Goal: Task Accomplishment & Management: Use online tool/utility

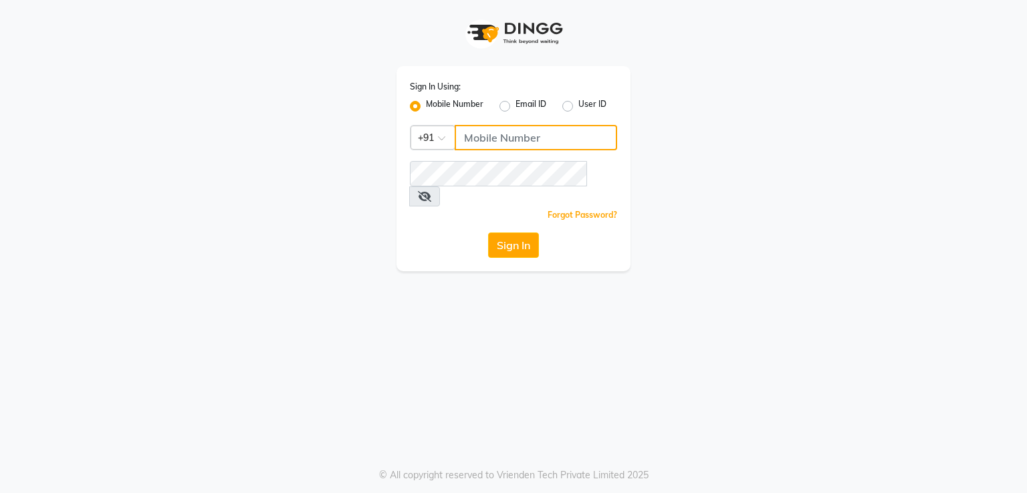
click at [459, 147] on input "Username" at bounding box center [536, 137] width 162 height 25
type input "8308604245"
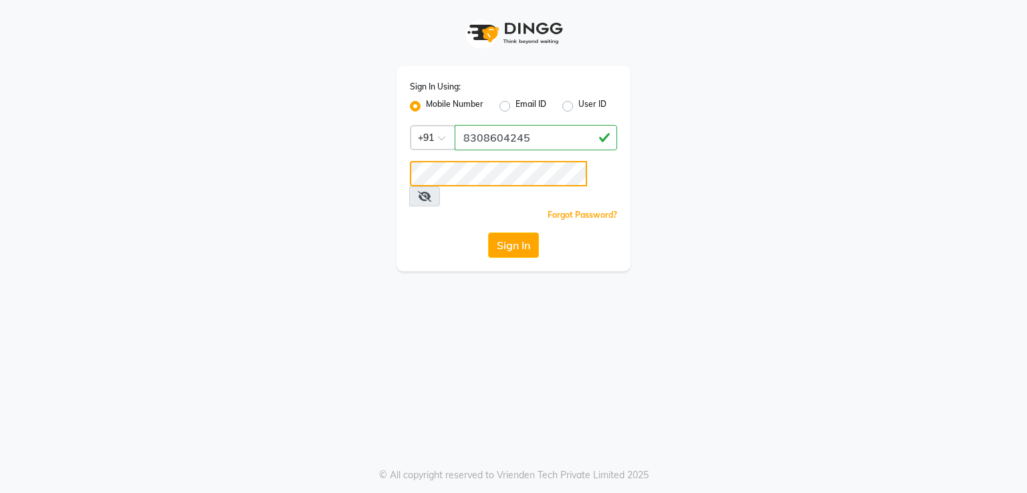
click at [488, 233] on button "Sign In" at bounding box center [513, 245] width 51 height 25
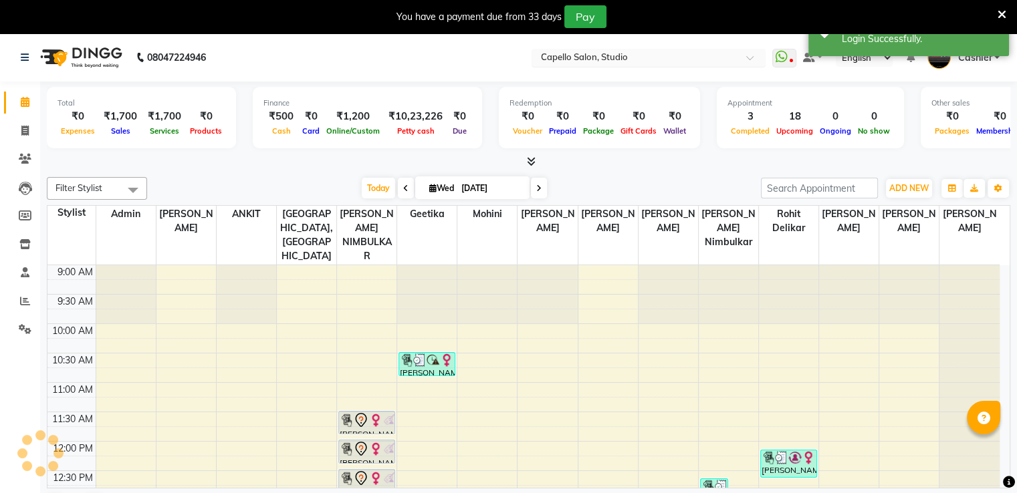
click at [616, 59] on input "text" at bounding box center [635, 58] width 194 height 13
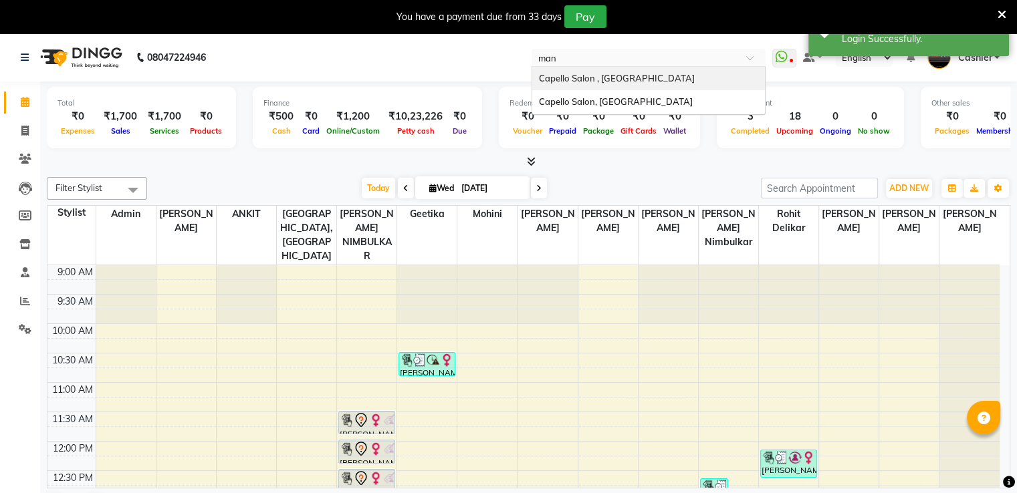
type input "mane"
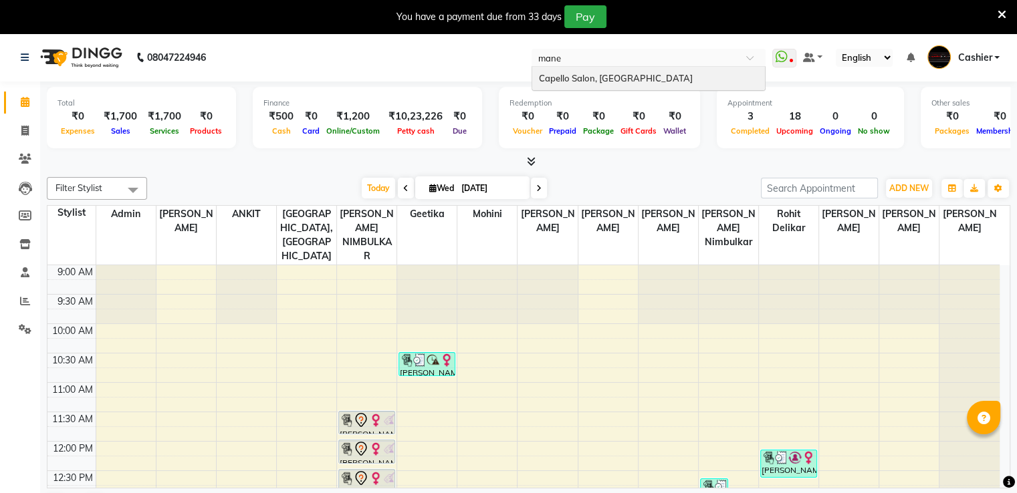
click at [626, 78] on span "Capello Salon, [GEOGRAPHIC_DATA]" at bounding box center [616, 78] width 154 height 11
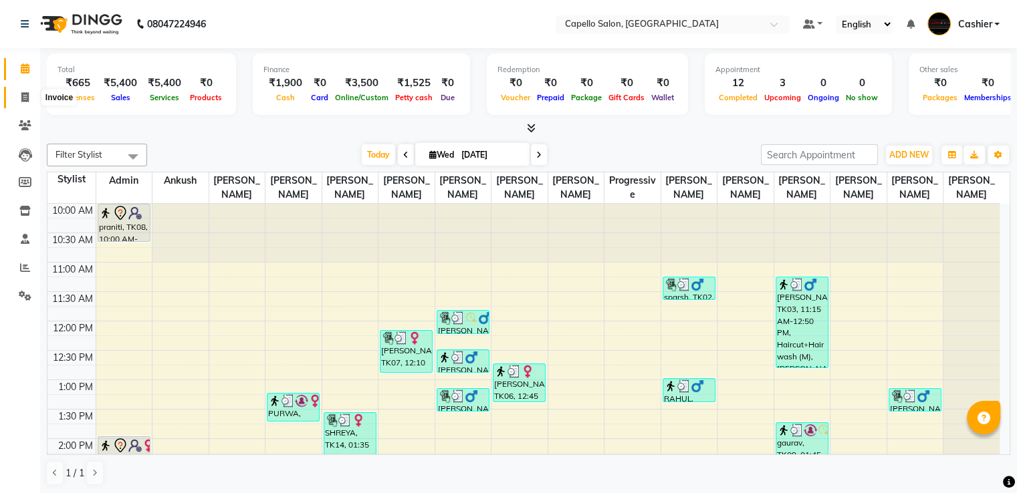
click at [21, 98] on span at bounding box center [24, 97] width 23 height 15
select select "service"
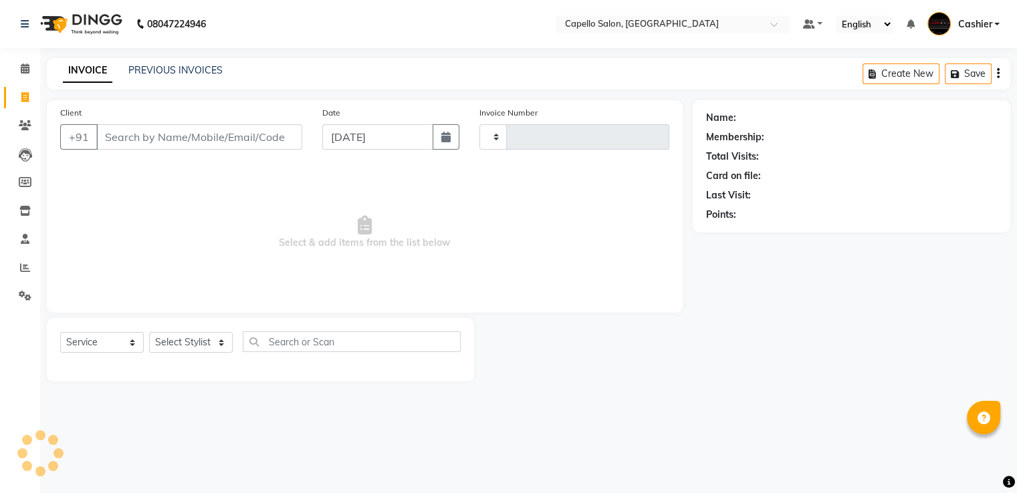
type input "5539"
select select "3476"
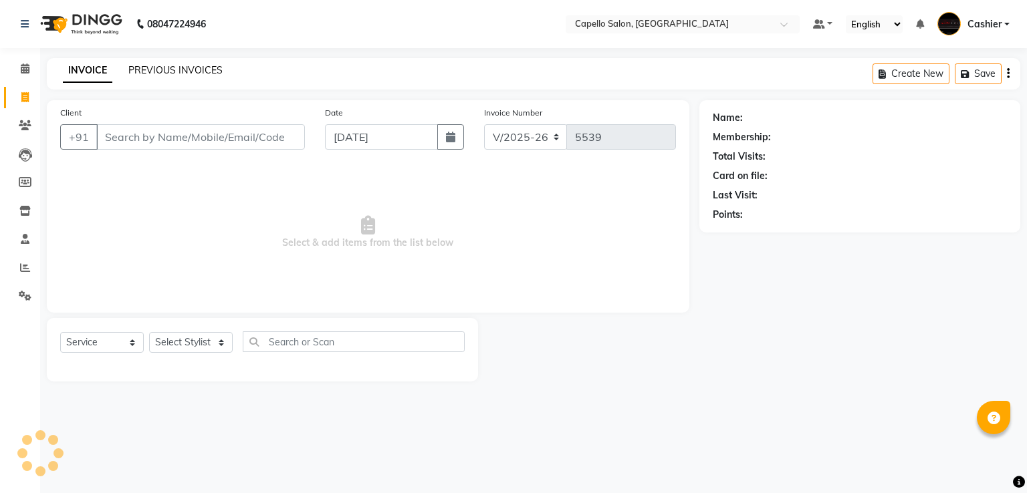
click at [179, 73] on link "PREVIOUS INVOICES" at bounding box center [175, 70] width 94 height 12
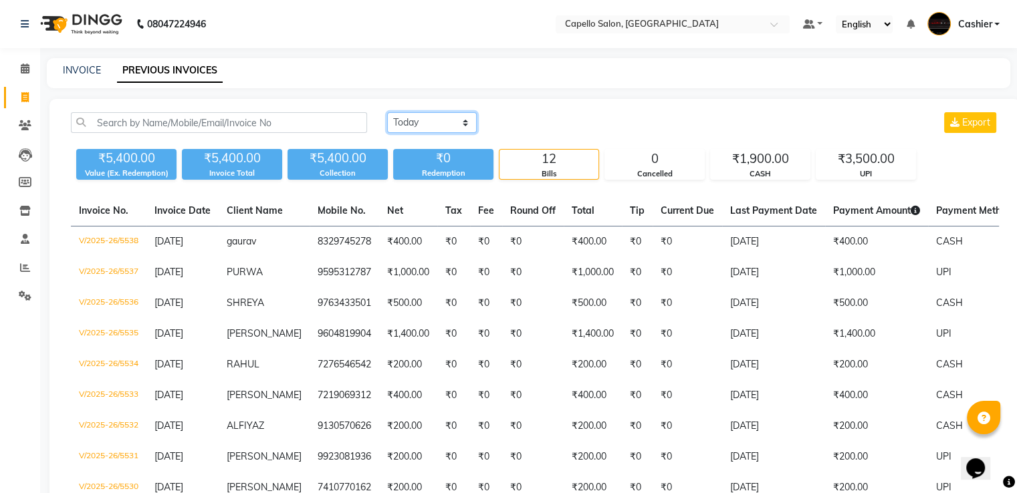
click at [427, 125] on select "Today Yesterday Custom Range" at bounding box center [432, 122] width 90 height 21
select select "range"
click at [387, 112] on select "Today Yesterday Custom Range" at bounding box center [432, 122] width 90 height 21
click at [532, 126] on input "[DATE]" at bounding box center [541, 123] width 94 height 19
select select "9"
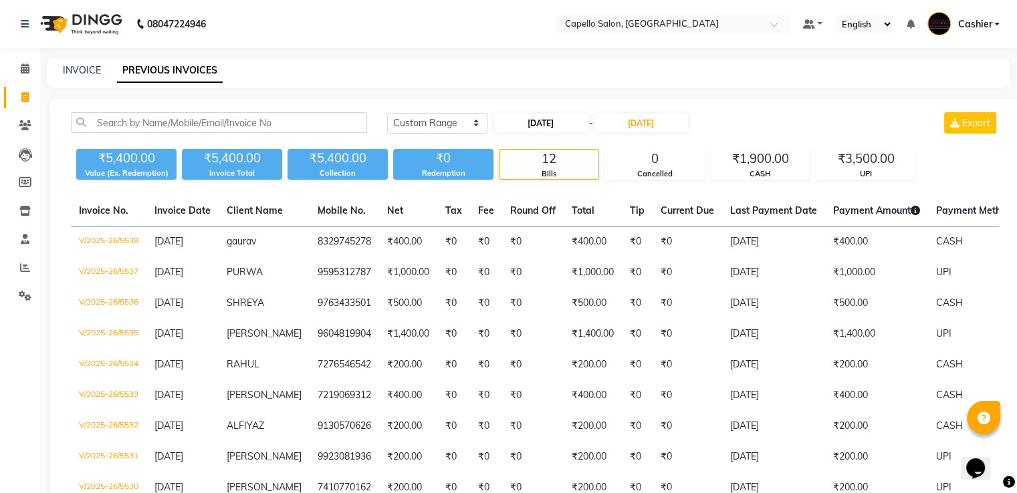
select select "2025"
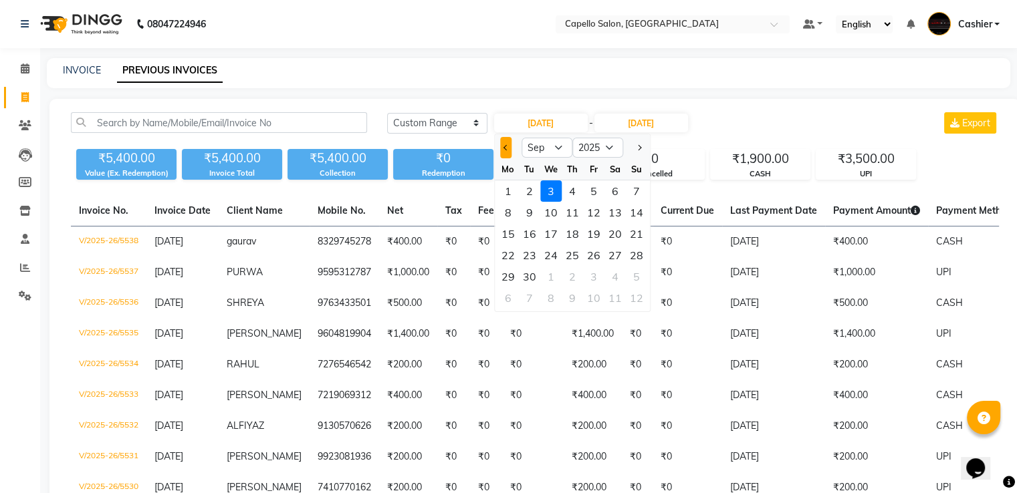
click at [503, 150] on button "Previous month" at bounding box center [505, 147] width 11 height 21
select select "8"
click at [591, 192] on div "1" at bounding box center [593, 190] width 21 height 21
type input "01-08-2025"
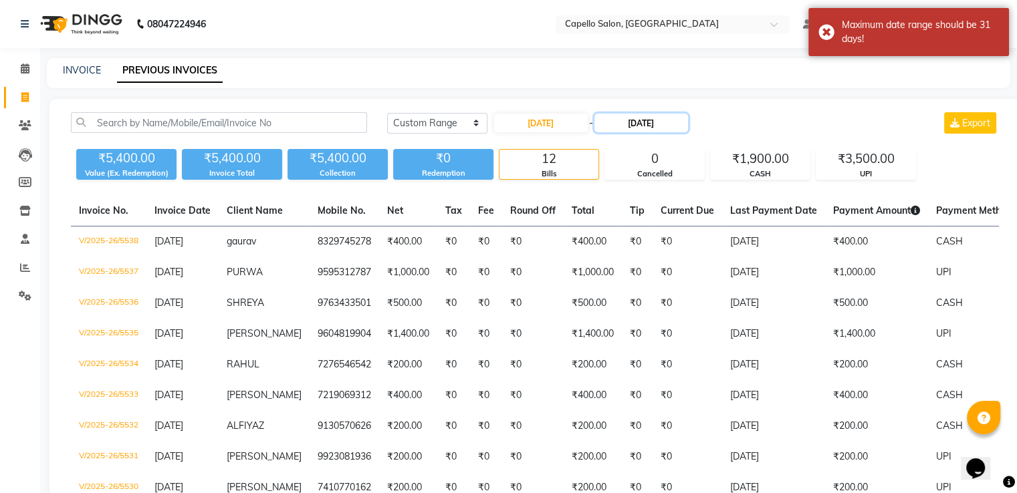
click at [646, 130] on input "[DATE]" at bounding box center [641, 123] width 94 height 19
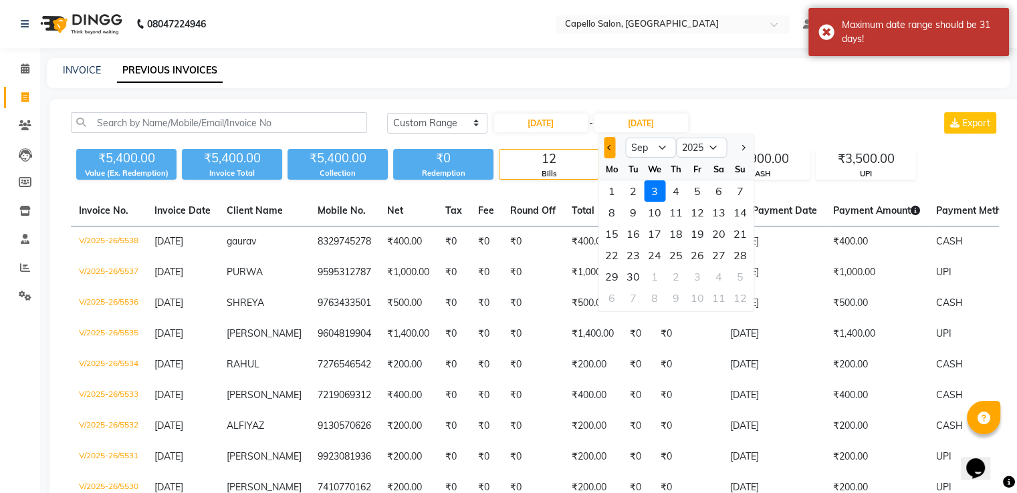
click at [606, 150] on button "Previous month" at bounding box center [609, 147] width 11 height 21
select select "8"
click at [733, 275] on div "31" at bounding box center [739, 276] width 21 height 21
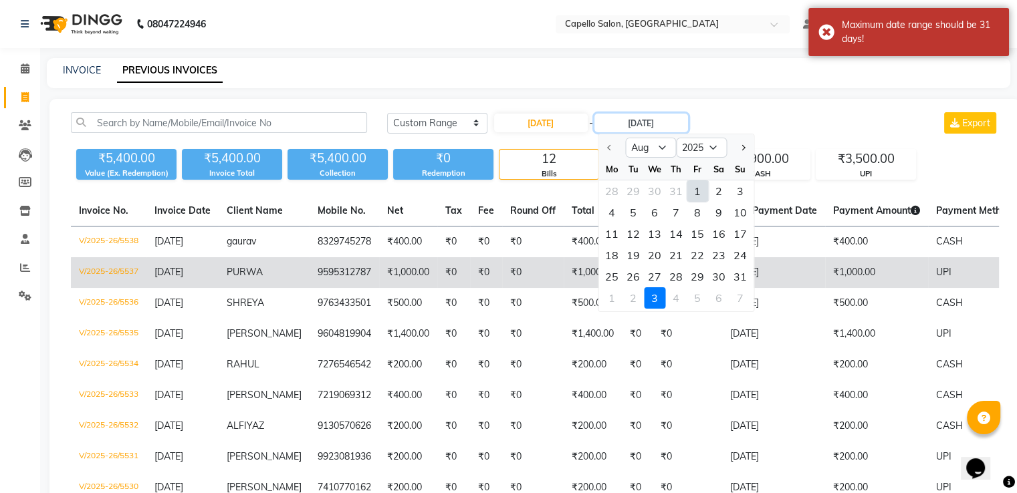
type input "31-08-2025"
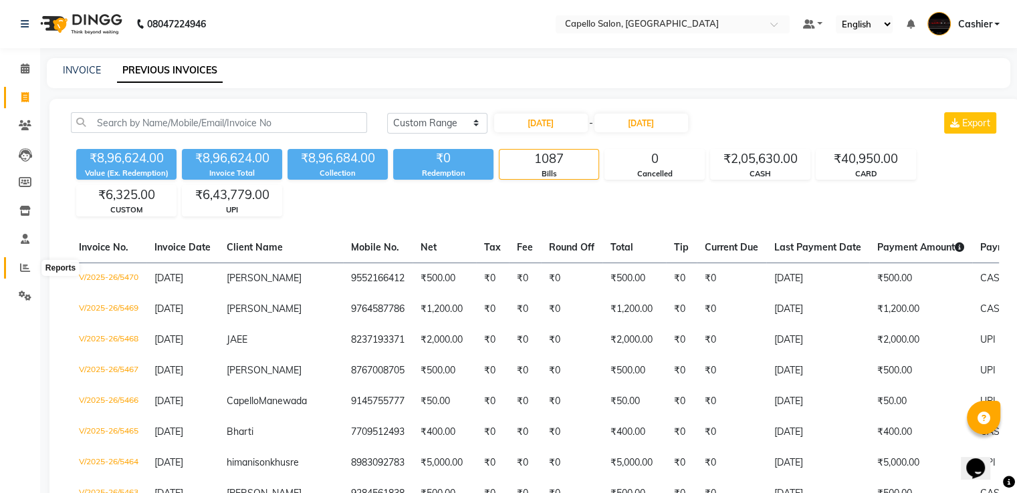
click at [27, 268] on icon at bounding box center [25, 268] width 10 height 10
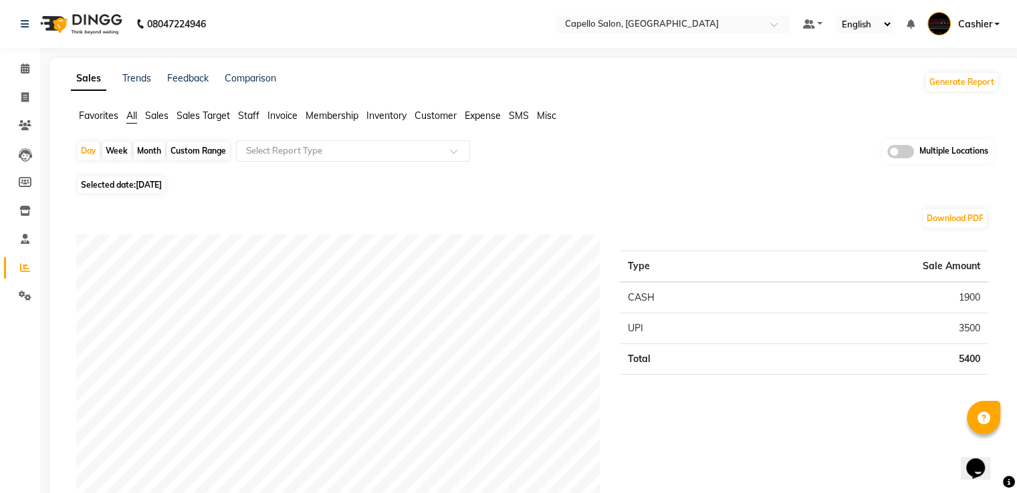
click at [413, 121] on ul "Favorites All Sales Sales Target Staff Invoice Membership Inventory Customer Ex…" at bounding box center [535, 116] width 928 height 15
click at [398, 119] on span "Inventory" at bounding box center [386, 116] width 40 height 12
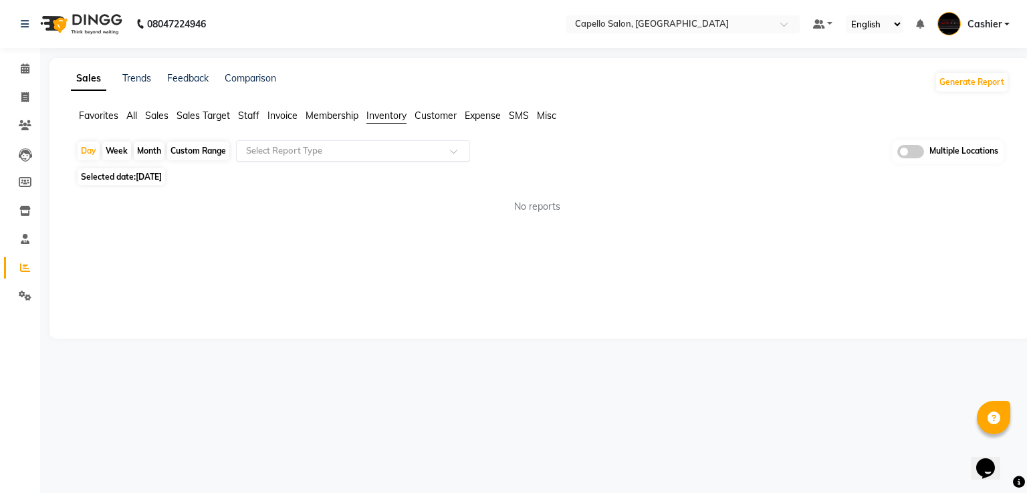
click at [394, 144] on input "text" at bounding box center [339, 150] width 193 height 13
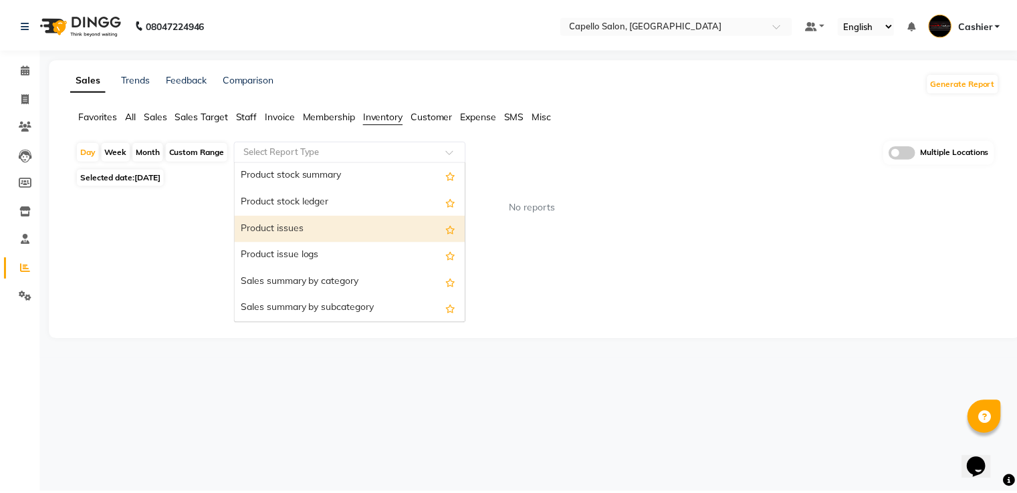
scroll to position [67, 0]
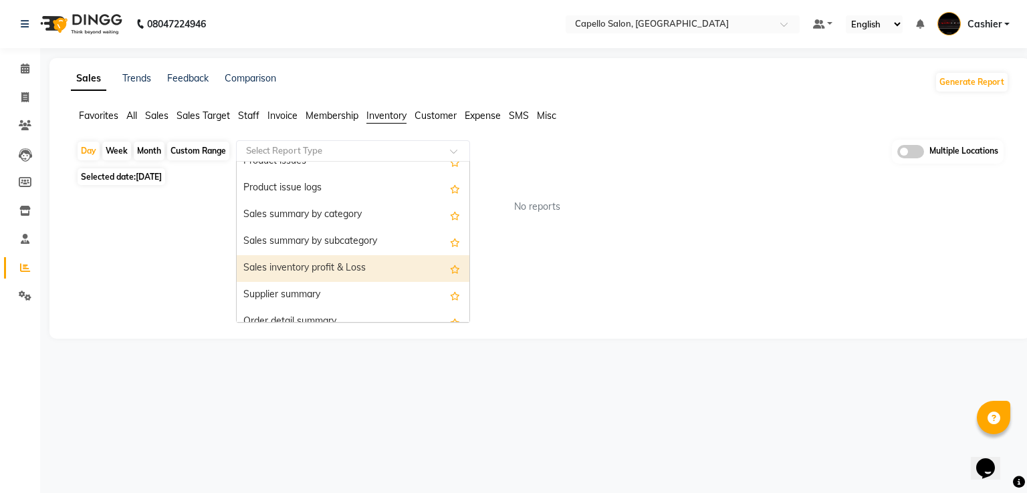
click at [328, 267] on div "Sales inventory profit & Loss" at bounding box center [353, 268] width 233 height 27
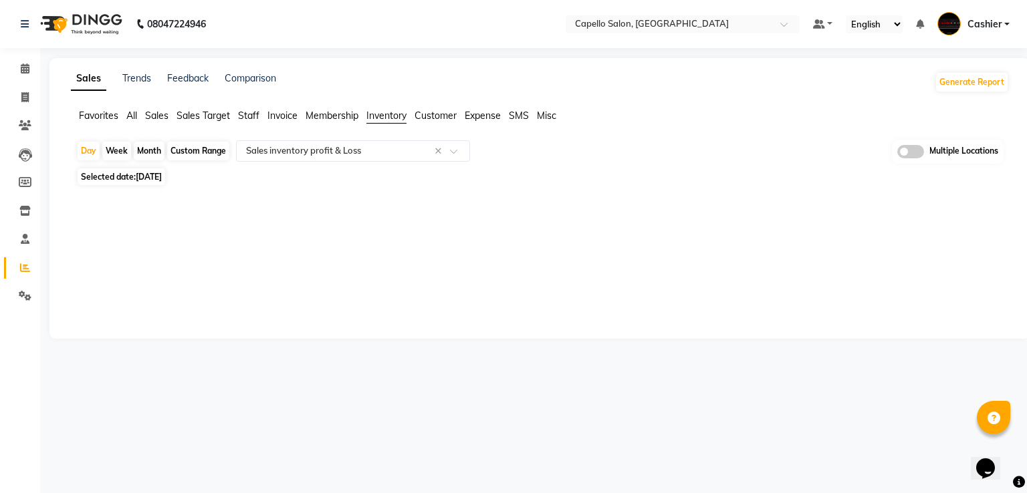
click at [154, 152] on div "Month" at bounding box center [149, 151] width 31 height 19
select select "9"
select select "2025"
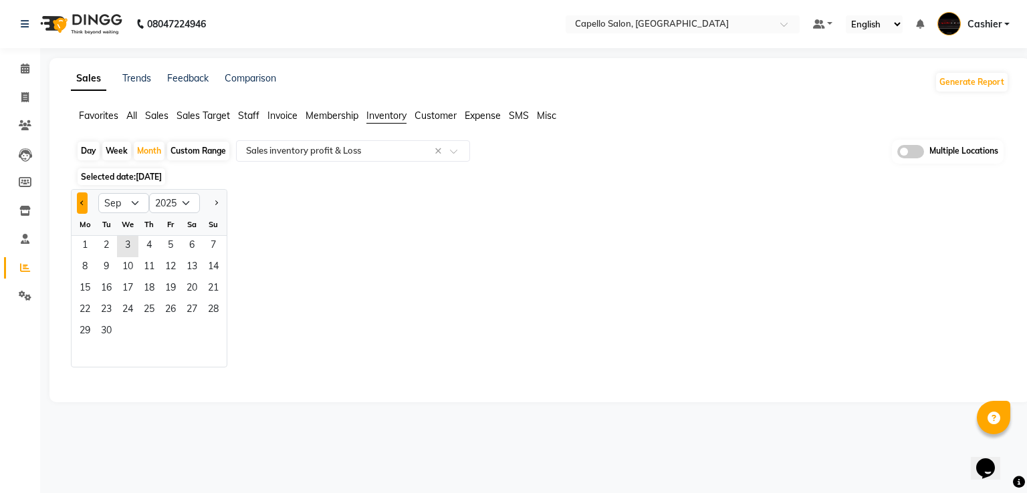
click at [86, 204] on button "Previous month" at bounding box center [82, 203] width 11 height 21
select select "8"
click at [170, 247] on span "1" at bounding box center [170, 246] width 21 height 21
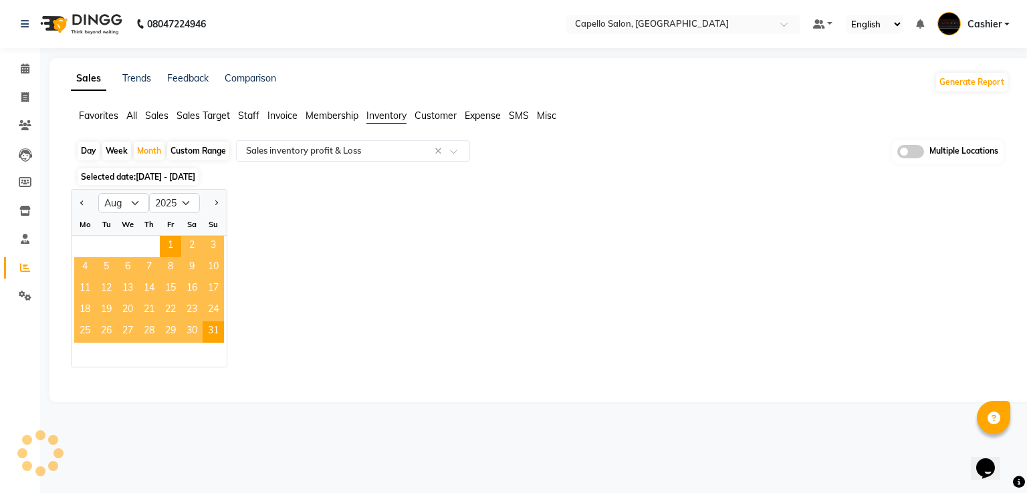
select select "full_report"
select select "csv"
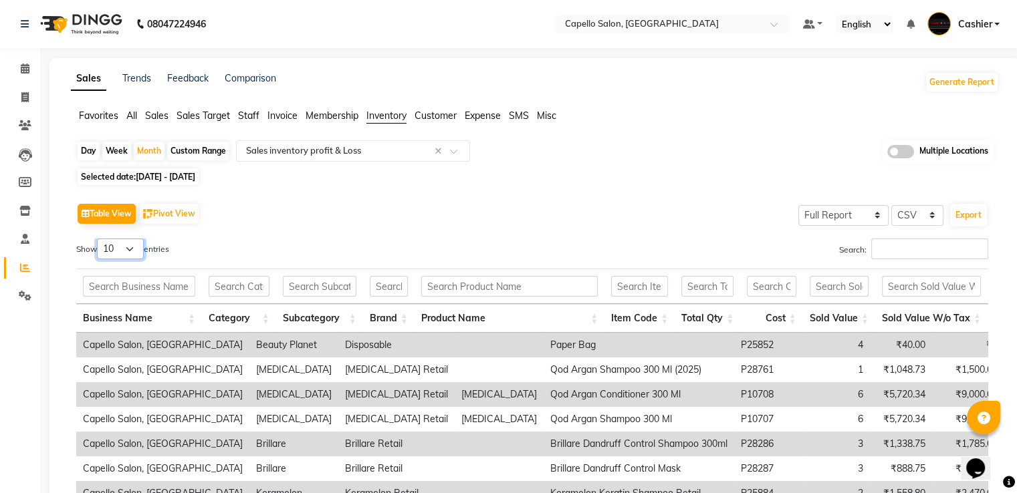
click at [130, 251] on select "10 25 50 100" at bounding box center [120, 249] width 47 height 21
select select "100"
click at [99, 239] on select "10 25 50 100" at bounding box center [120, 249] width 47 height 21
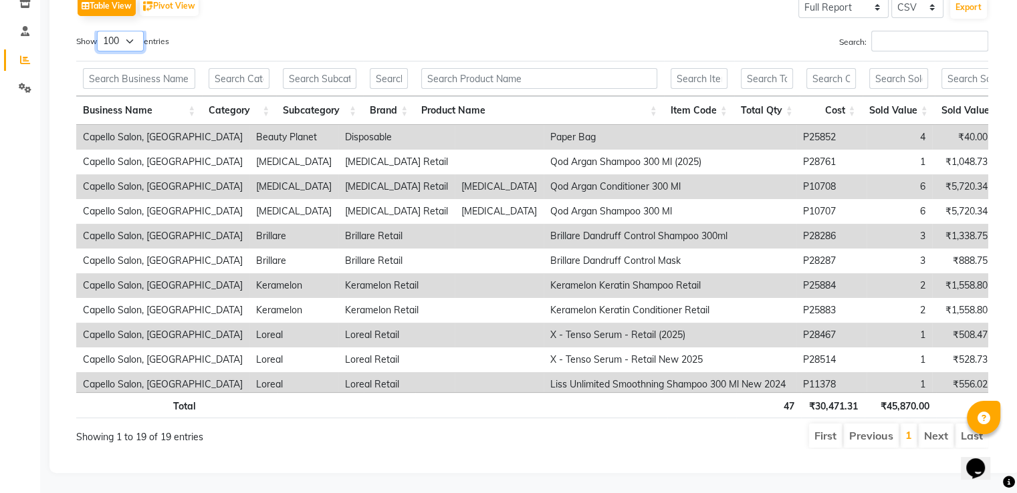
scroll to position [0, 138]
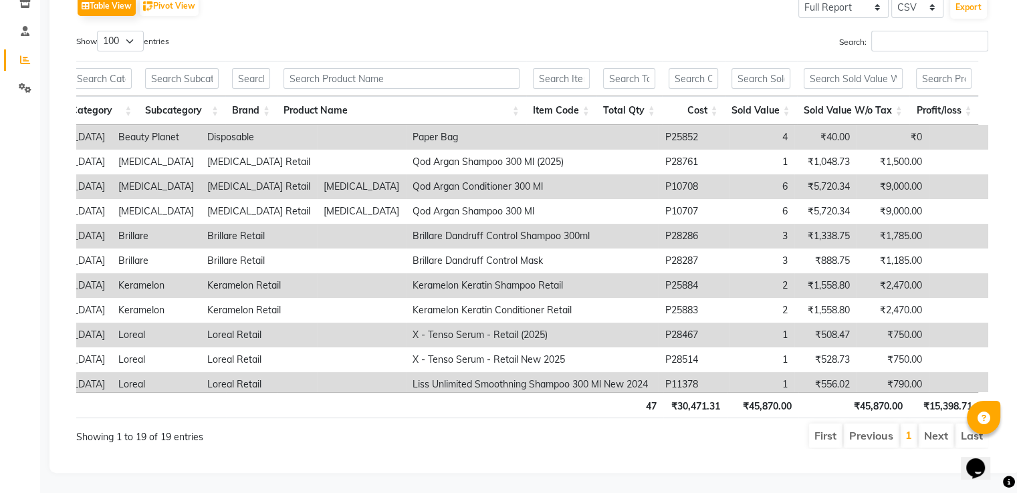
click at [866, 392] on th "₹45,870.00" at bounding box center [853, 405] width 111 height 26
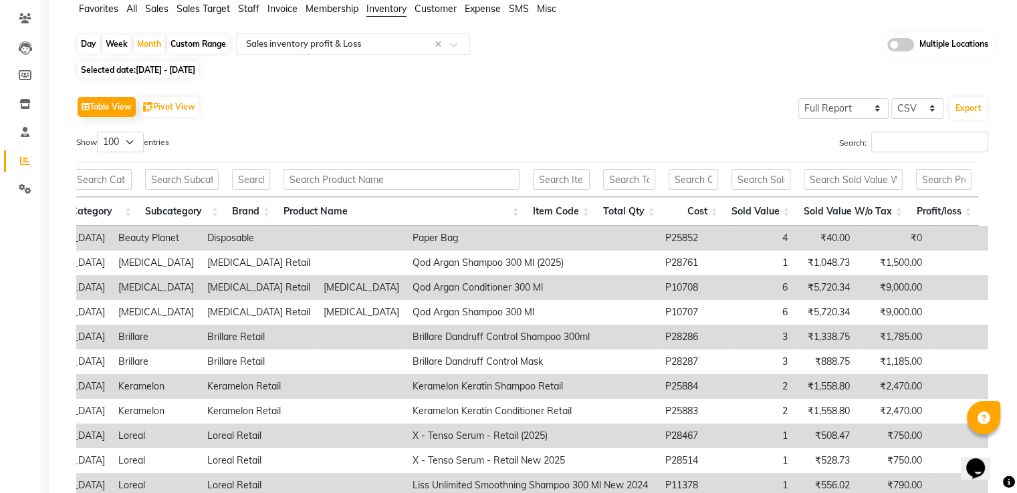
scroll to position [0, 0]
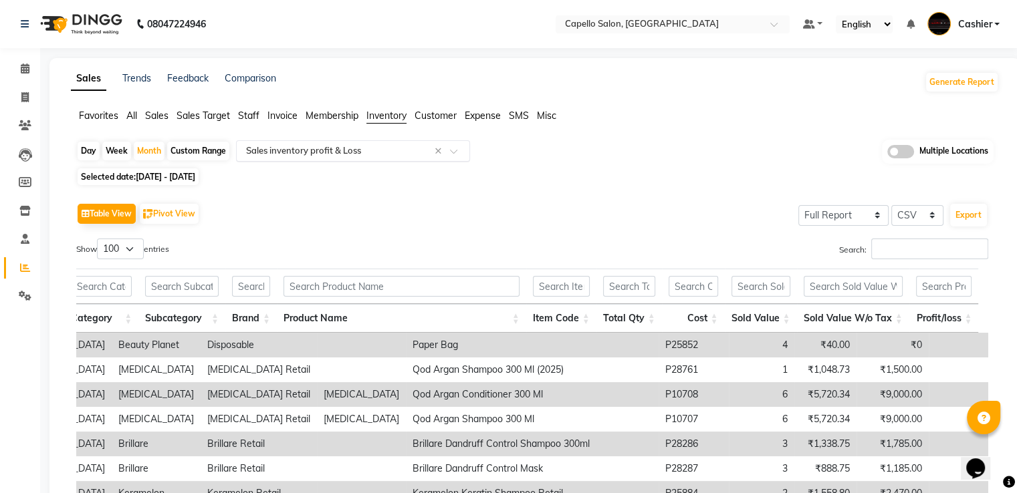
click at [337, 156] on input "text" at bounding box center [339, 150] width 193 height 13
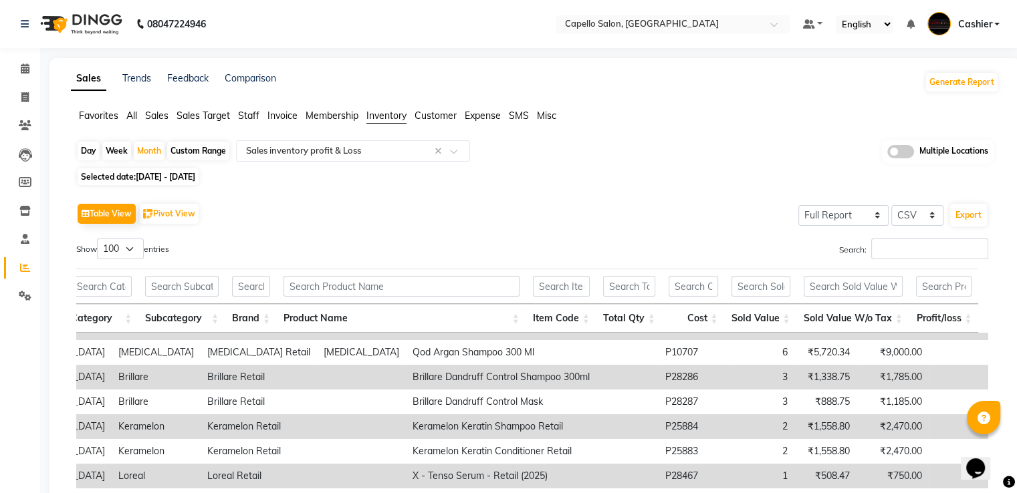
click at [160, 112] on span "Sales" at bounding box center [156, 116] width 23 height 12
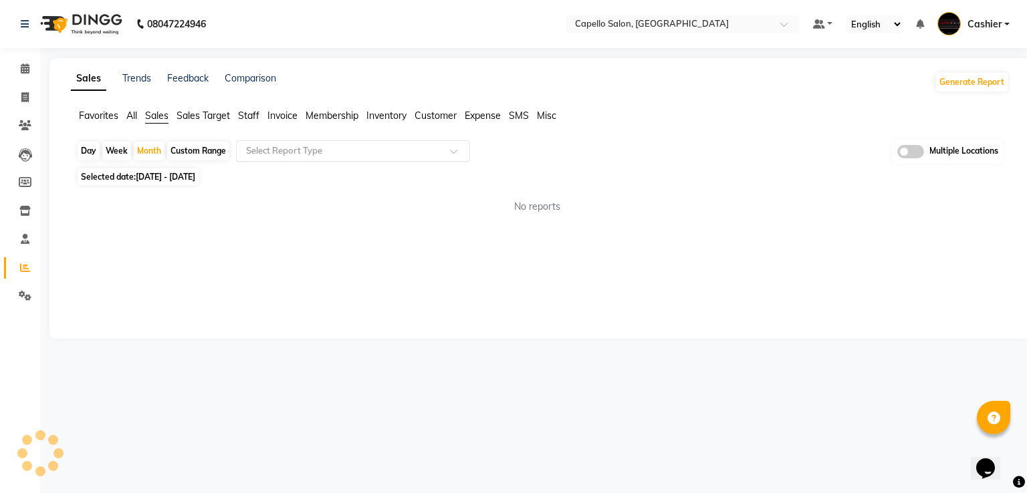
click at [279, 152] on input "text" at bounding box center [339, 150] width 193 height 13
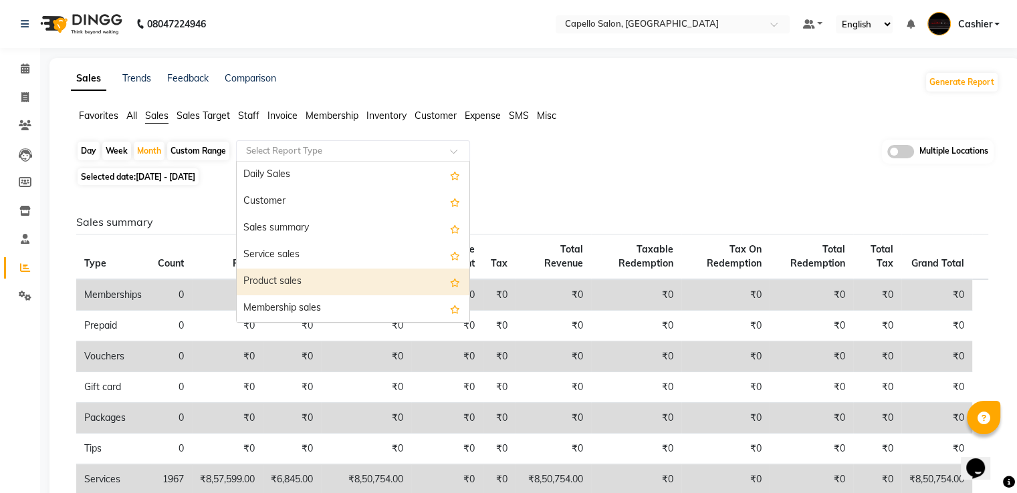
click at [298, 279] on div "Product sales" at bounding box center [353, 282] width 233 height 27
select select "full_report"
select select "csv"
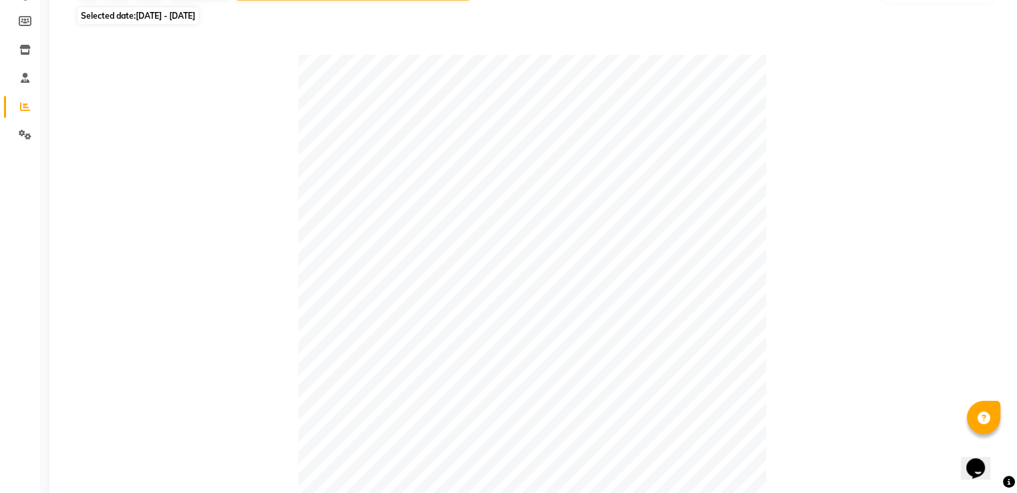
scroll to position [146, 0]
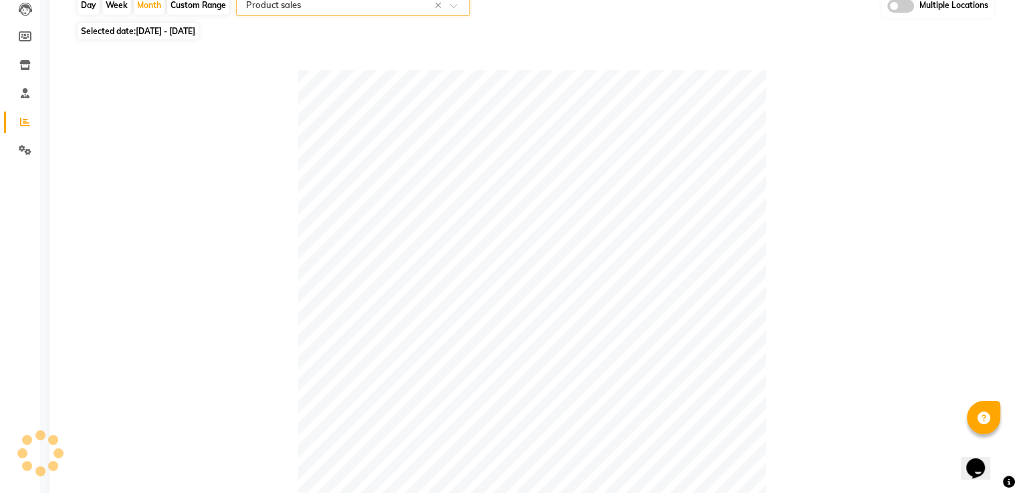
click at [289, 5] on input "text" at bounding box center [339, 5] width 193 height 13
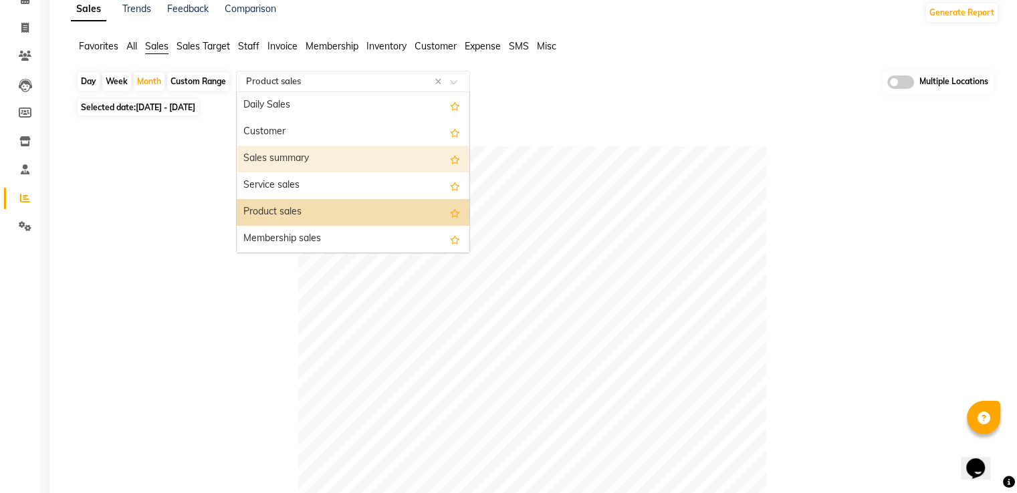
scroll to position [0, 0]
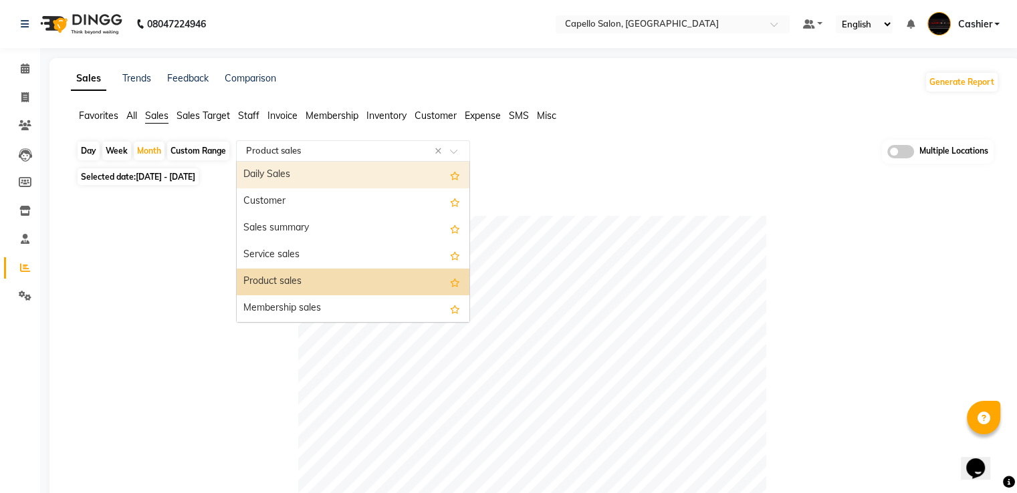
click at [404, 114] on span "Inventory" at bounding box center [386, 116] width 40 height 12
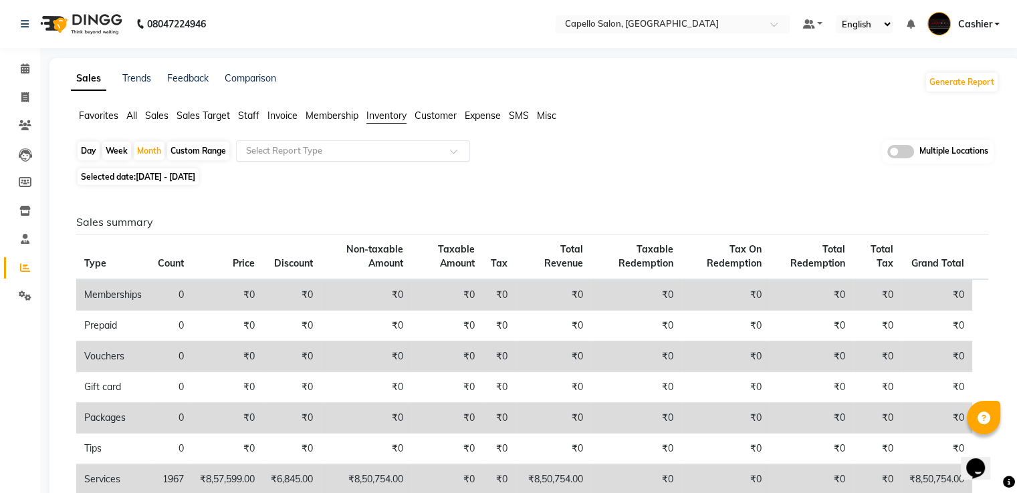
click at [323, 156] on input "text" at bounding box center [339, 150] width 193 height 13
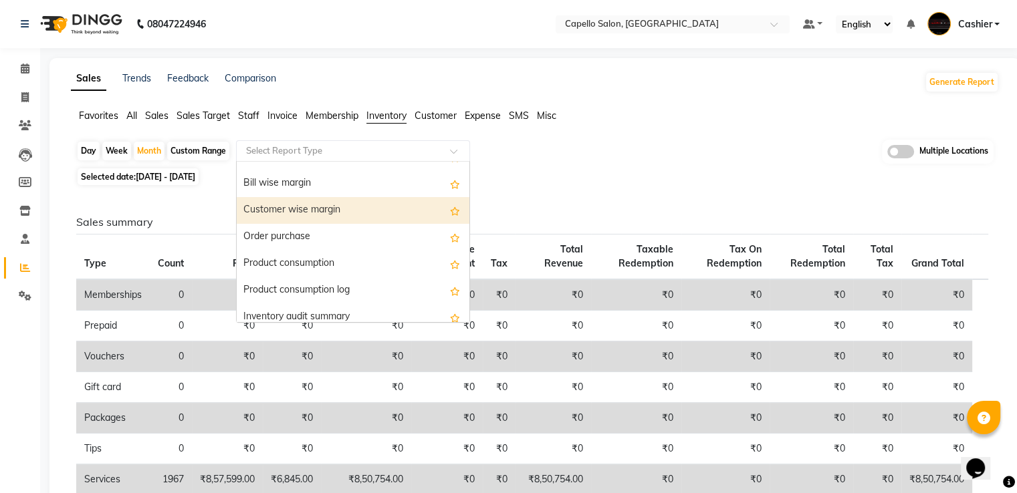
scroll to position [334, 0]
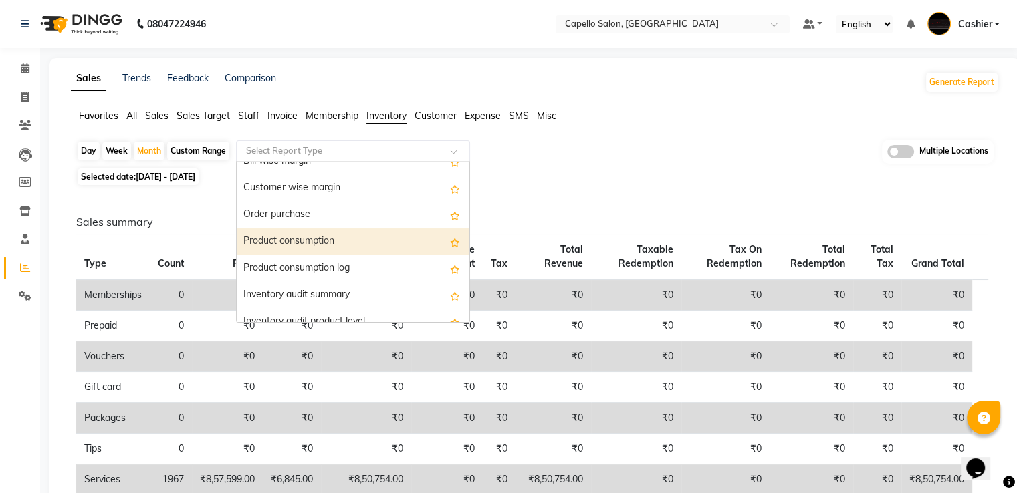
click at [324, 247] on div "Product consumption" at bounding box center [353, 242] width 233 height 27
select select "full_report"
select select "csv"
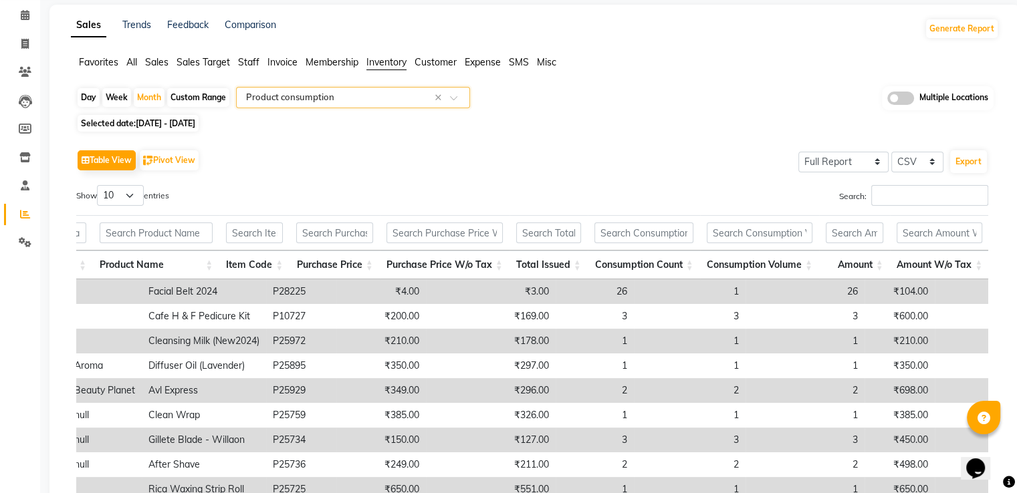
scroll to position [0, 0]
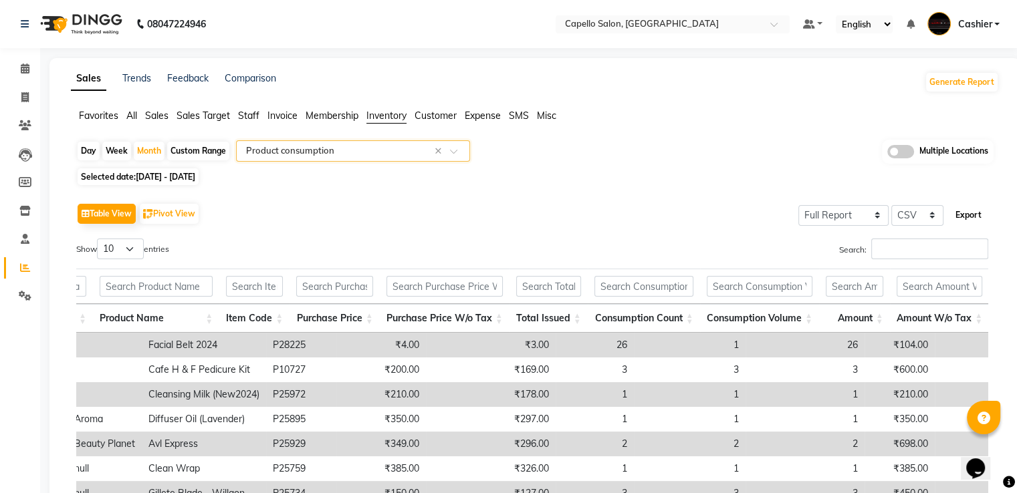
click at [961, 215] on button "Export" at bounding box center [968, 215] width 37 height 23
click at [965, 215] on button "Export" at bounding box center [968, 215] width 37 height 23
click at [485, 116] on span "Expense" at bounding box center [483, 116] width 36 height 12
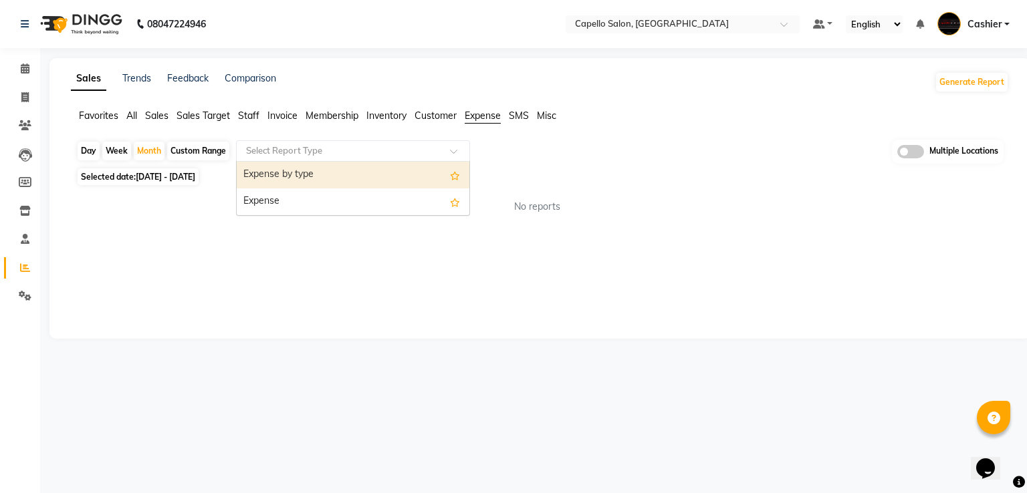
click at [313, 150] on input "text" at bounding box center [339, 150] width 193 height 13
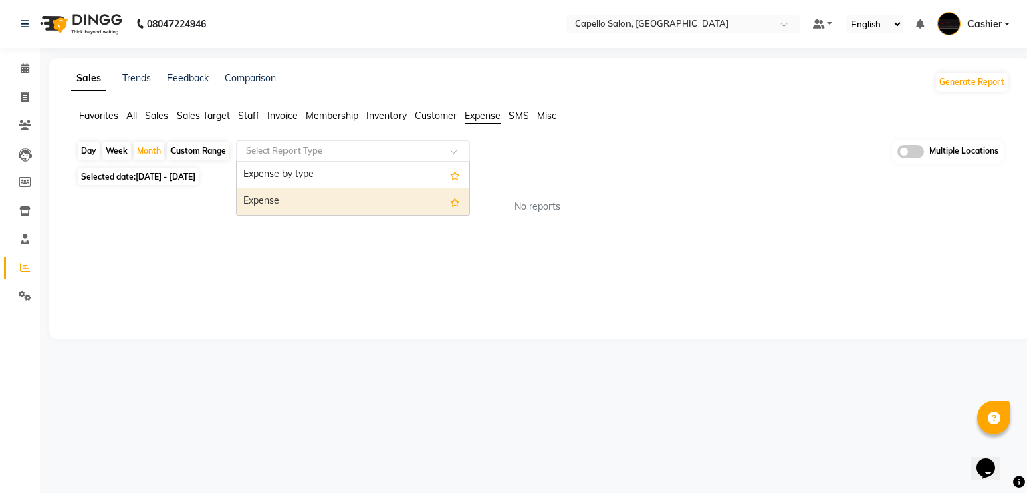
click at [306, 201] on div "Expense" at bounding box center [353, 201] width 233 height 27
select select "full_report"
select select "csv"
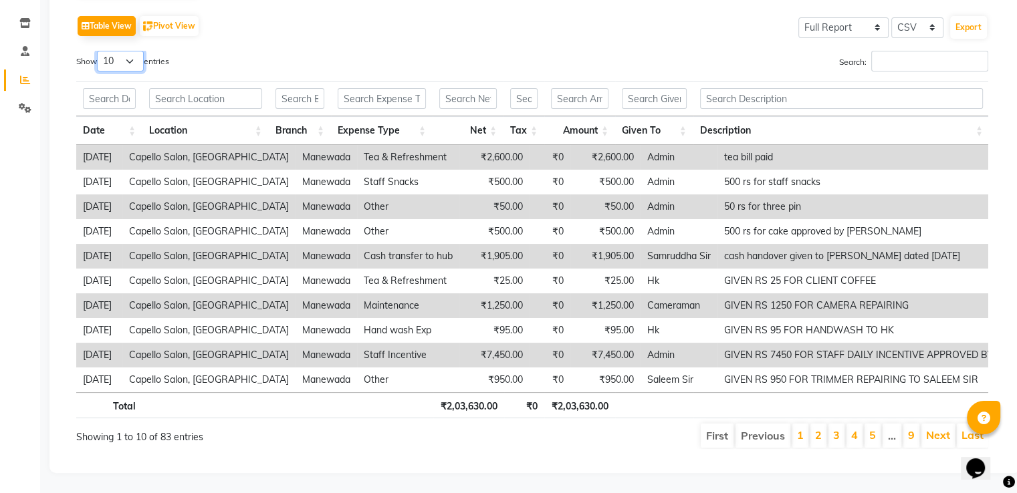
click at [132, 51] on select "10 25 50 100" at bounding box center [120, 61] width 47 height 21
select select "100"
click at [99, 51] on select "10 25 50 100" at bounding box center [120, 61] width 47 height 21
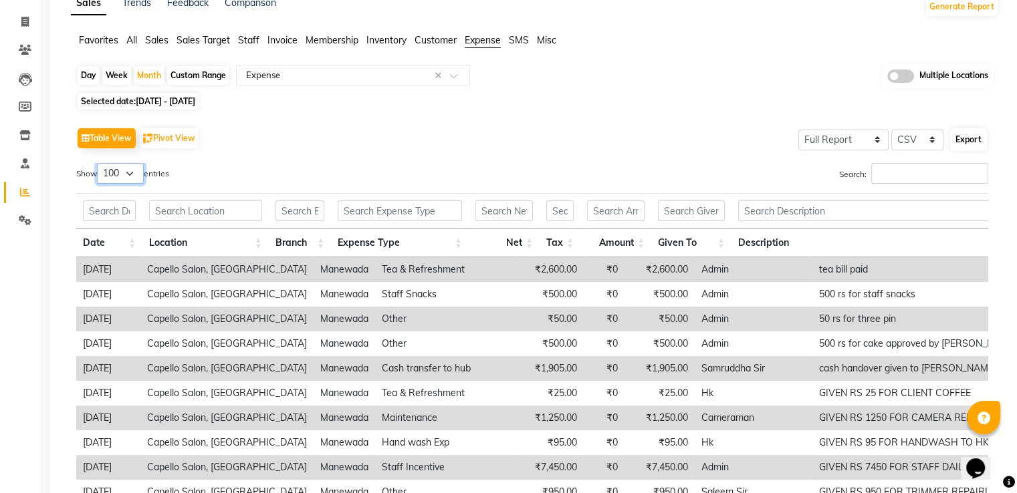
scroll to position [73, 0]
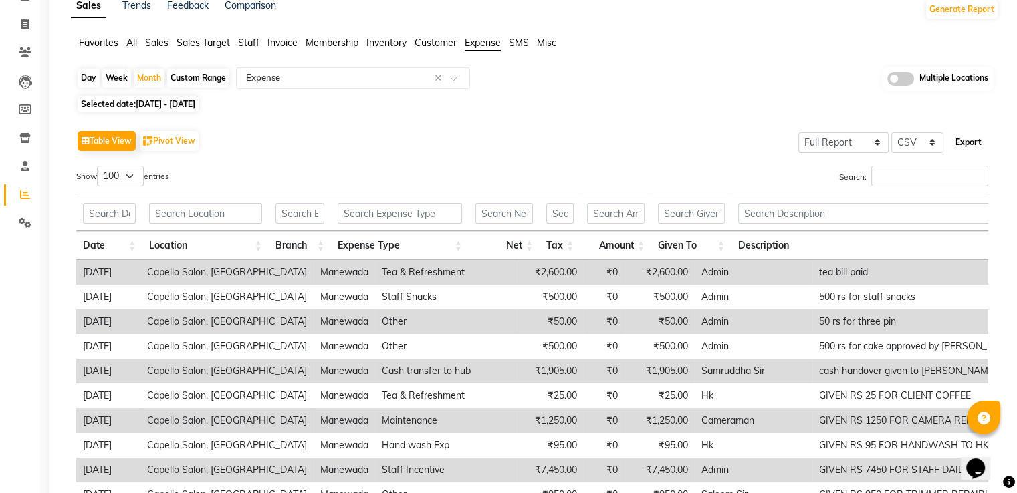
click at [967, 142] on button "Export" at bounding box center [968, 142] width 37 height 23
